Goal: Navigation & Orientation: Go to known website

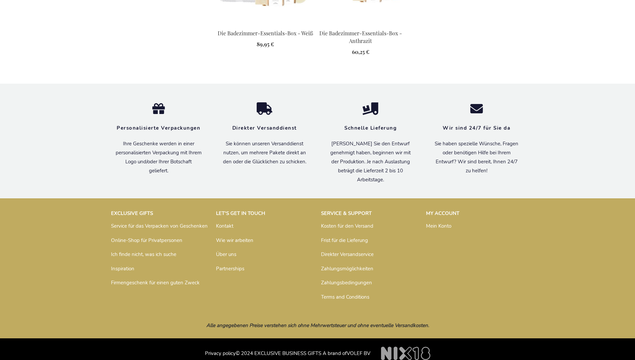
scroll to position [878, 0]
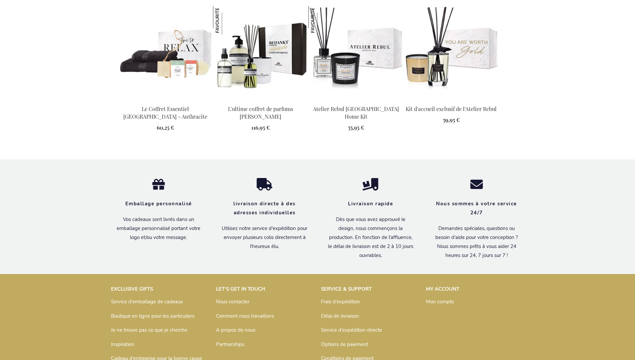
scroll to position [892, 0]
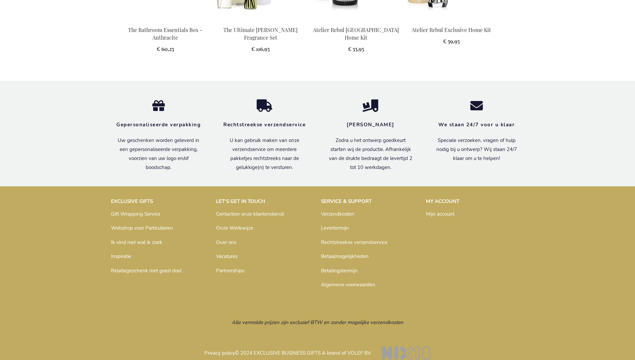
scroll to position [881, 0]
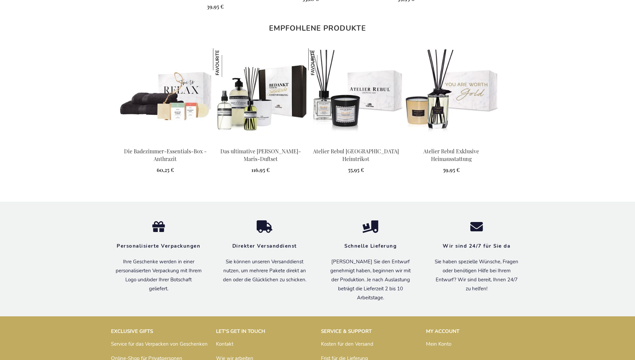
scroll to position [892, 0]
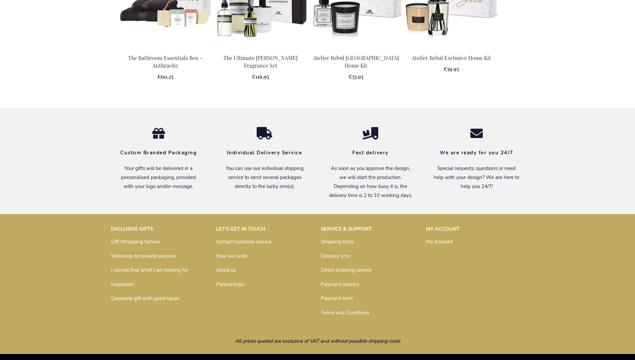
scroll to position [861, 0]
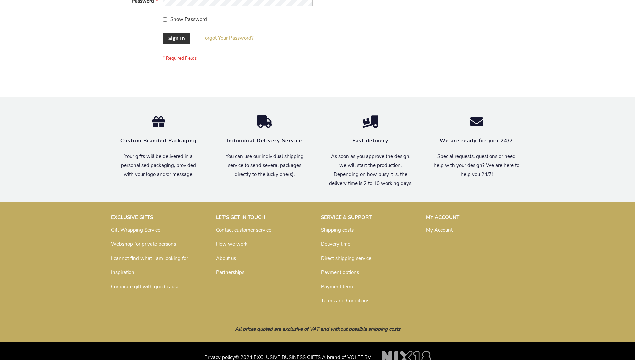
scroll to position [214, 0]
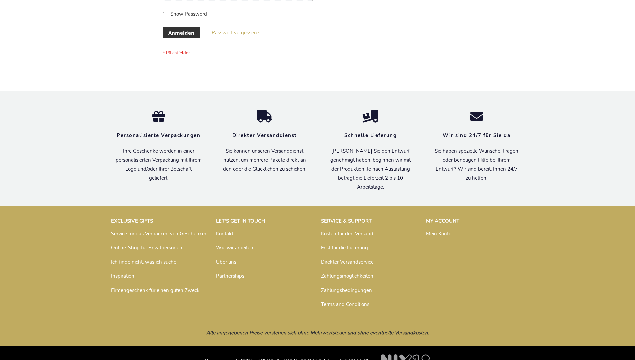
scroll to position [223, 0]
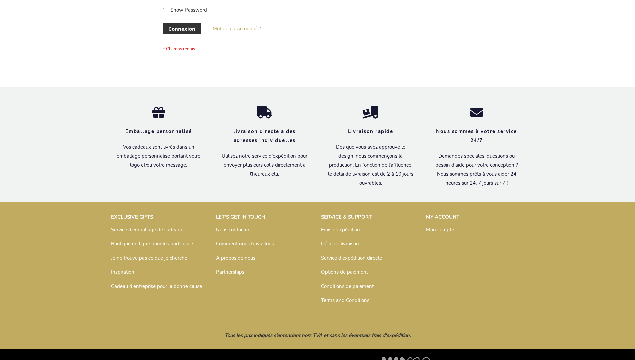
scroll to position [230, 0]
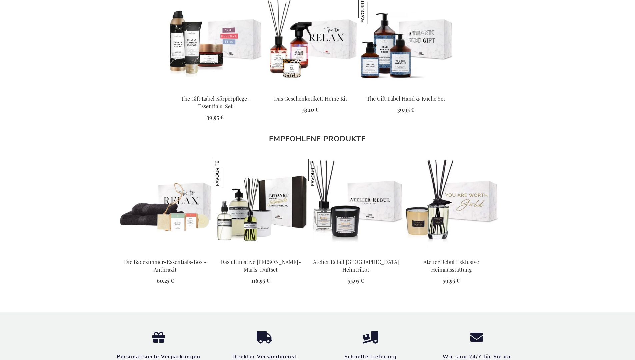
scroll to position [892, 0]
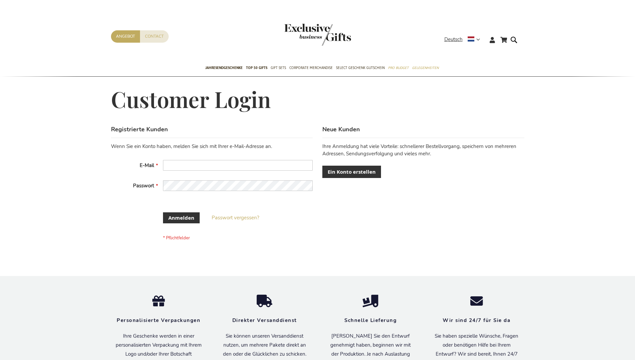
scroll to position [218, 0]
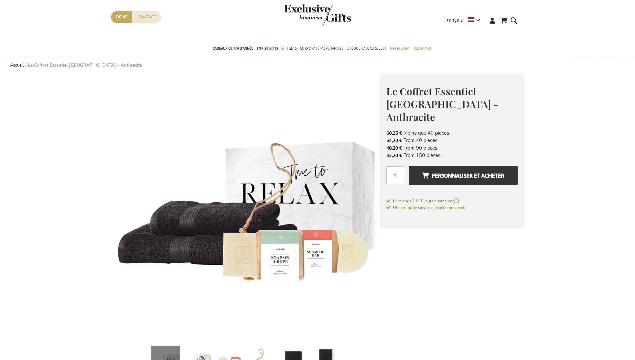
scroll to position [409, 0]
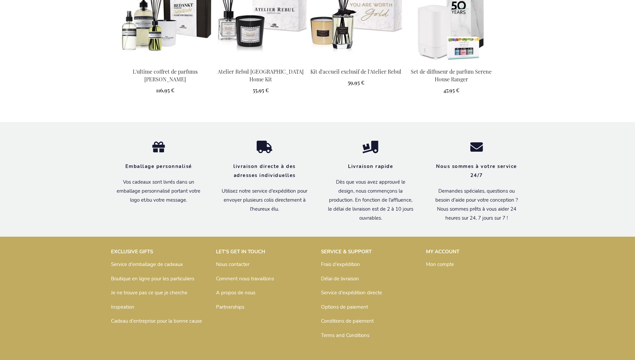
scroll to position [955, 0]
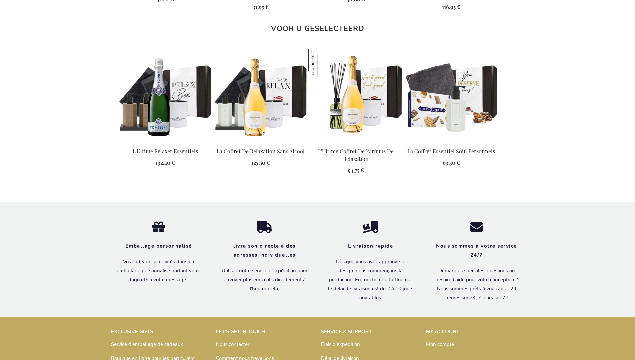
scroll to position [942, 0]
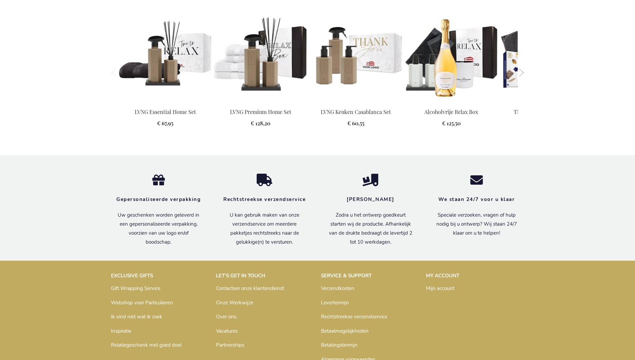
scroll to position [886, 0]
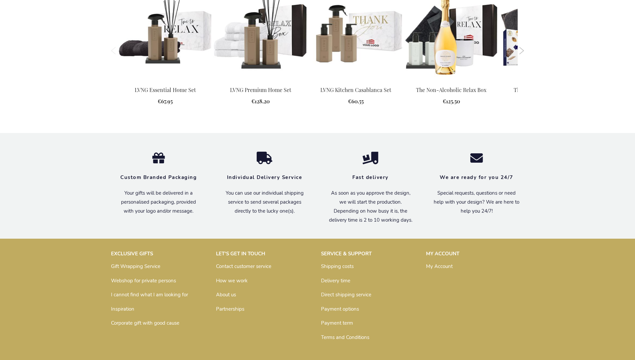
scroll to position [874, 0]
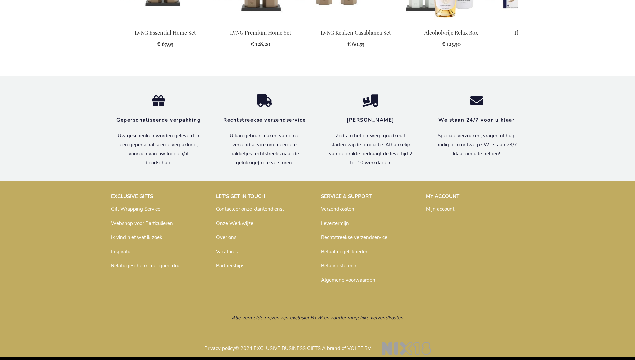
scroll to position [886, 0]
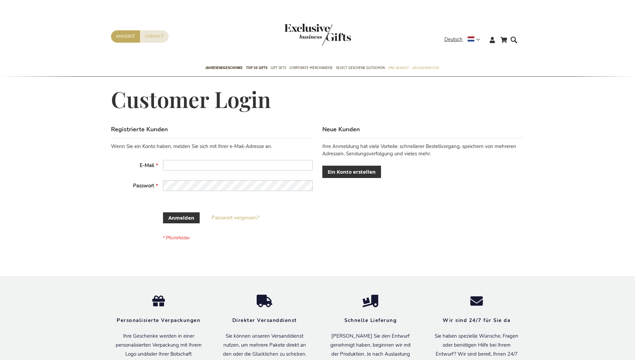
scroll to position [218, 0]
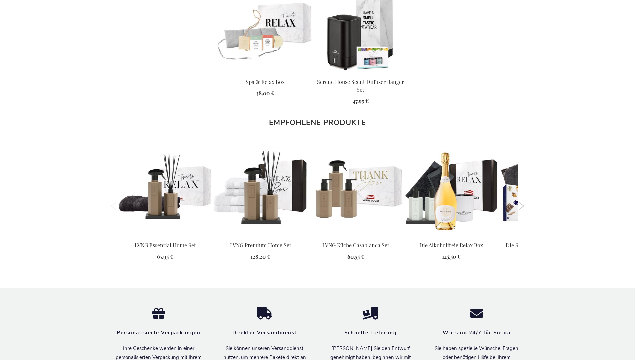
scroll to position [891, 0]
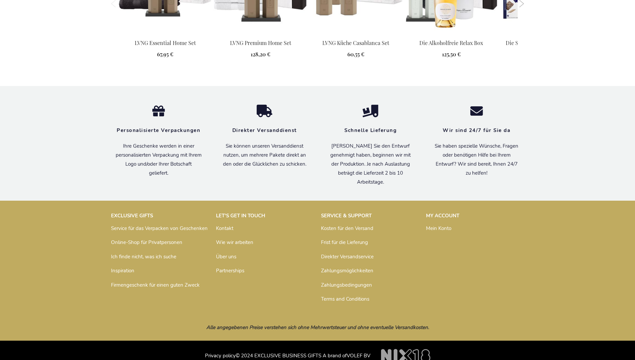
scroll to position [891, 0]
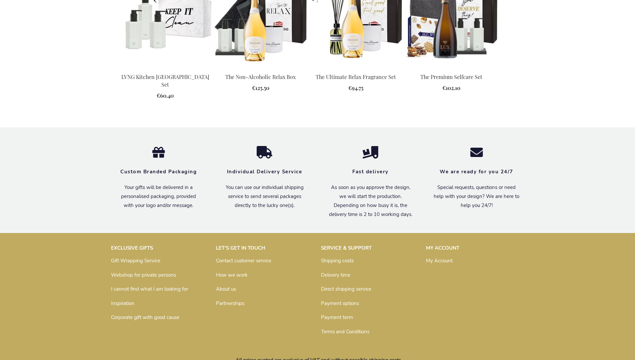
scroll to position [876, 0]
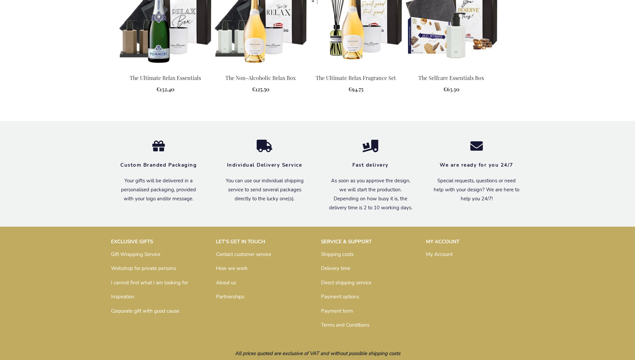
scroll to position [903, 0]
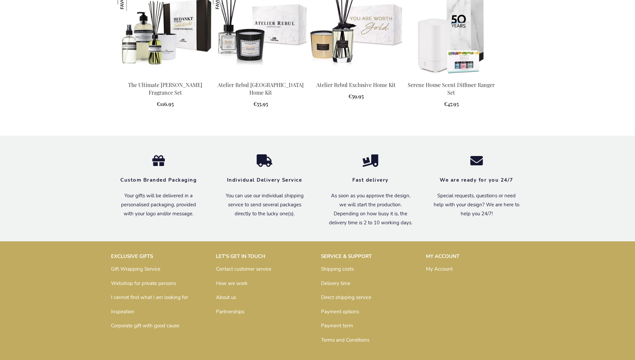
scroll to position [919, 0]
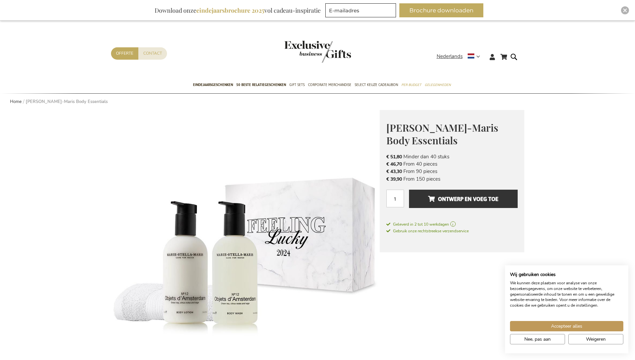
scroll to position [35, 0]
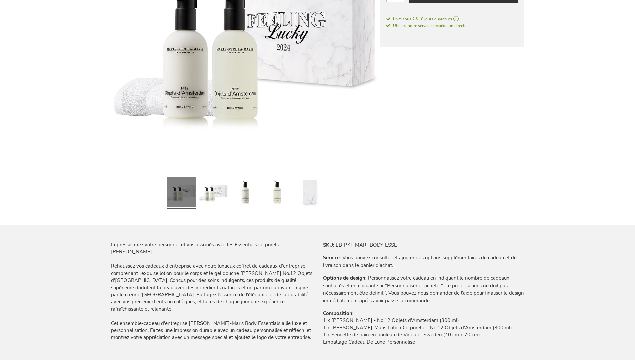
scroll to position [861, 0]
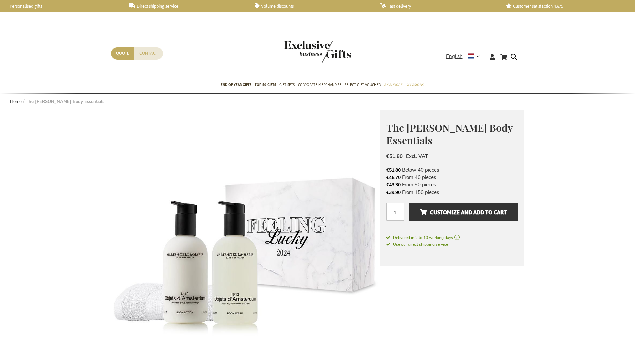
scroll to position [289, 0]
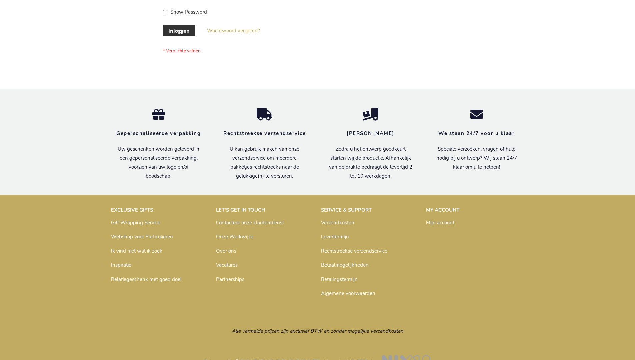
scroll to position [226, 0]
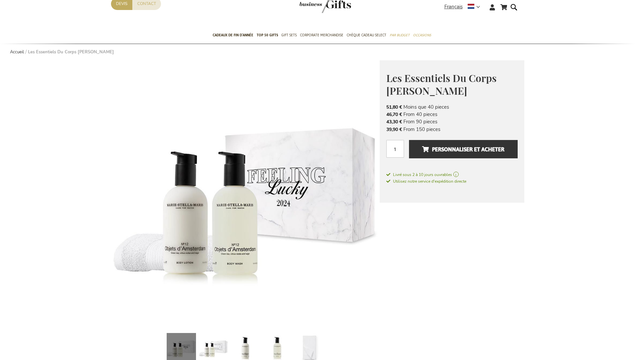
scroll to position [478, 0]
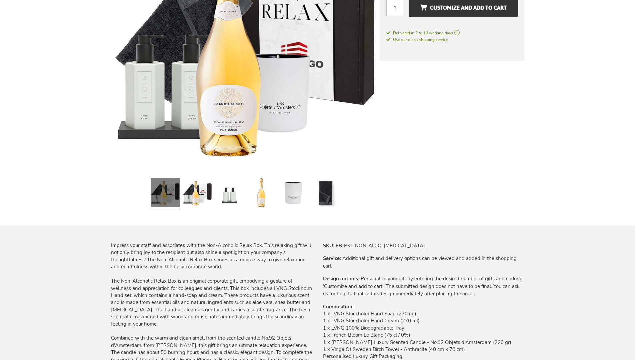
scroll to position [441, 0]
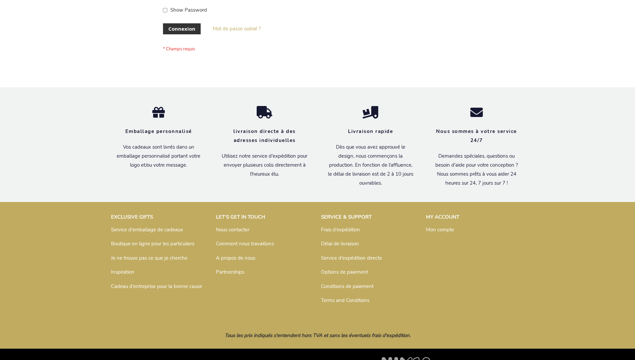
scroll to position [230, 0]
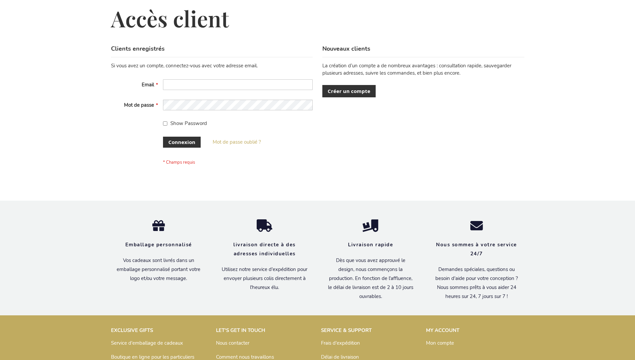
scroll to position [225, 0]
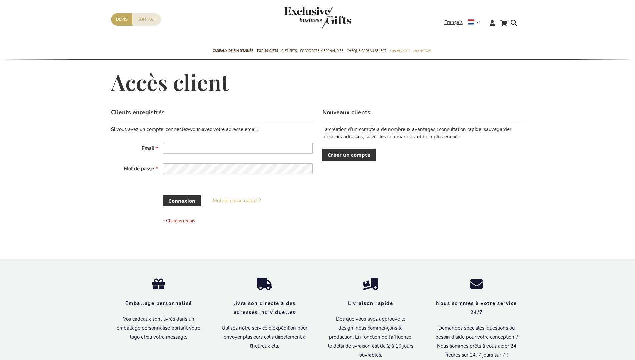
scroll to position [225, 0]
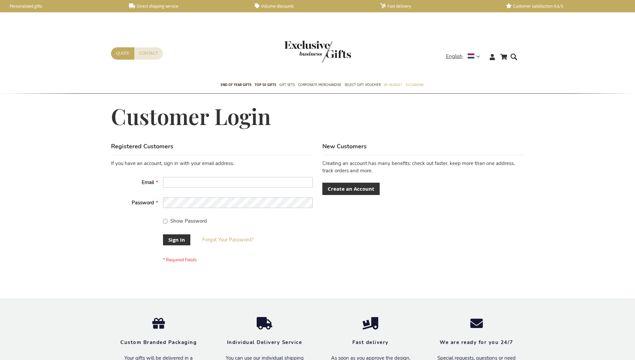
scroll to position [3, 0]
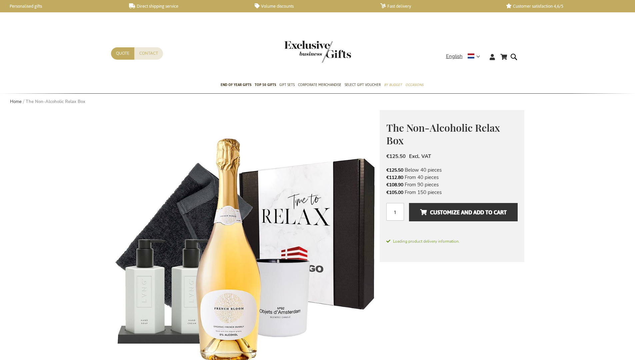
scroll to position [83, 0]
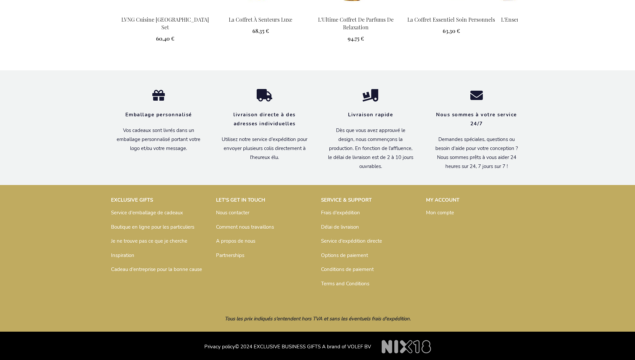
scroll to position [913, 0]
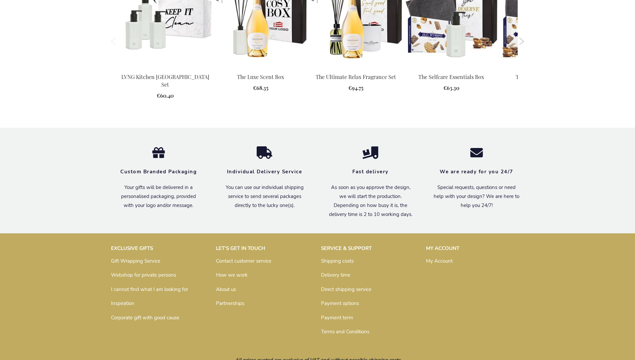
scroll to position [883, 0]
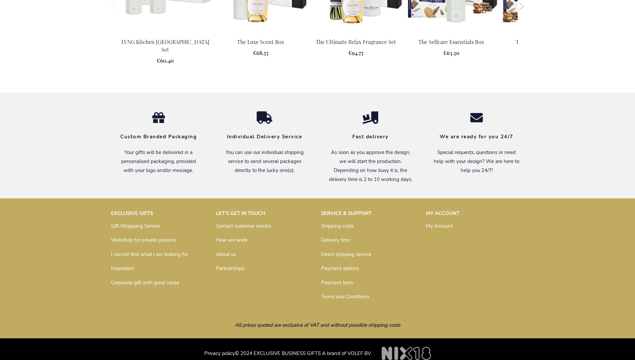
scroll to position [883, 0]
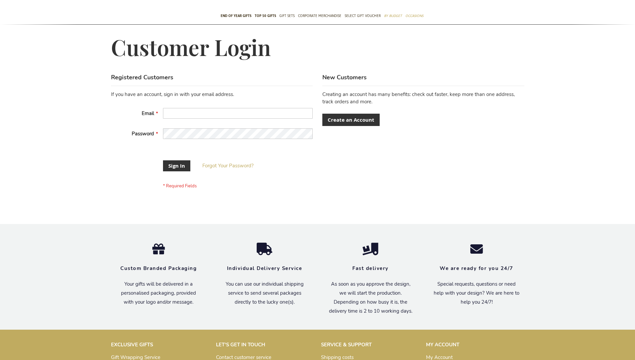
scroll to position [209, 0]
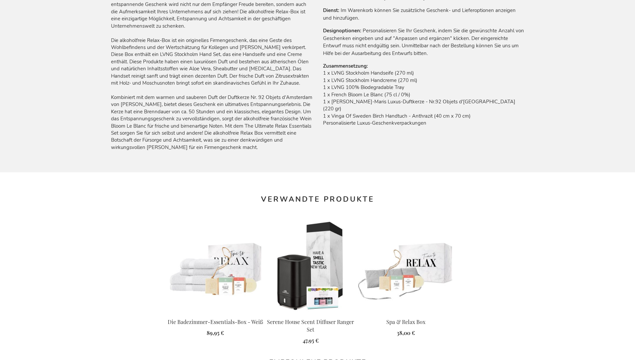
scroll to position [821, 0]
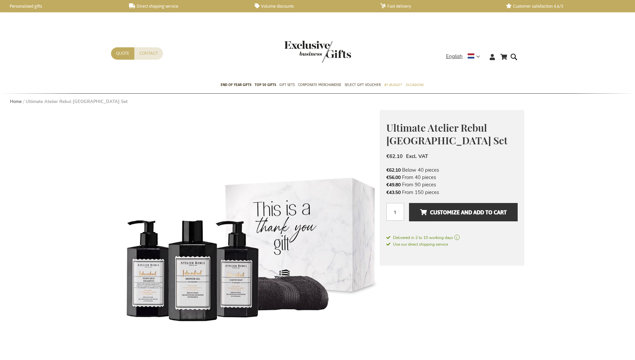
scroll to position [172, 0]
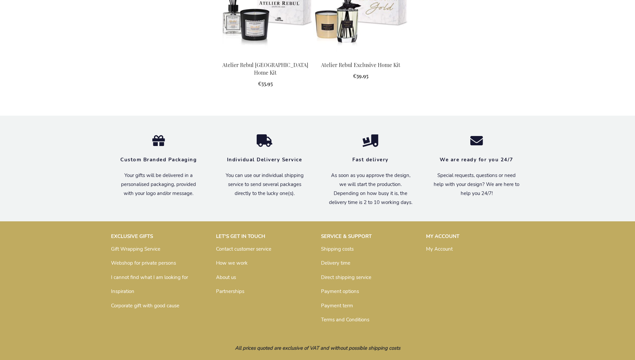
scroll to position [857, 0]
